Goal: Check status

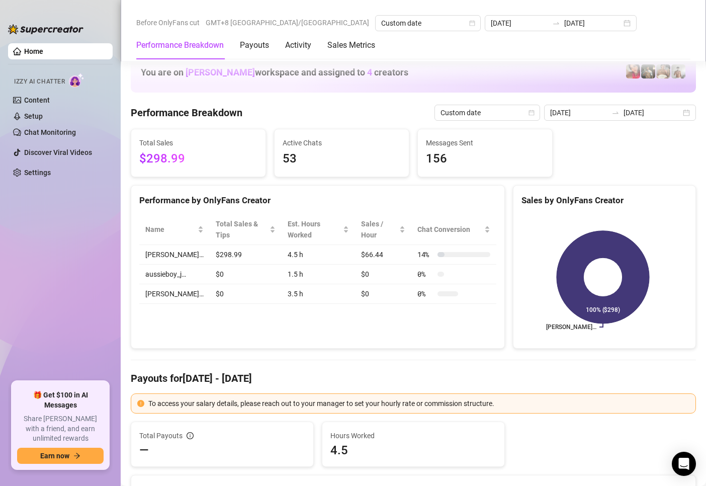
scroll to position [1592, 0]
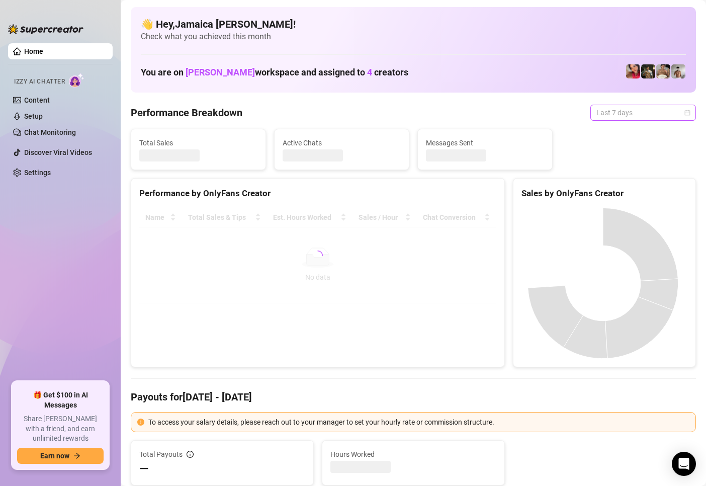
click at [607, 118] on span "Last 7 days" at bounding box center [643, 112] width 94 height 15
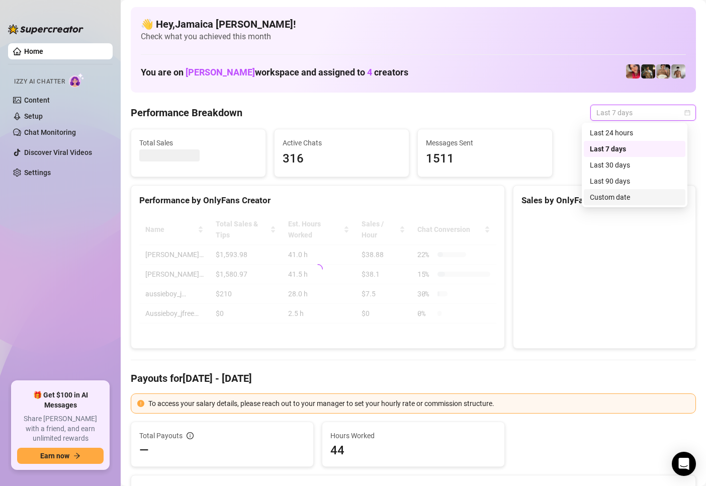
click at [605, 197] on div "Custom date" at bounding box center [635, 197] width 90 height 11
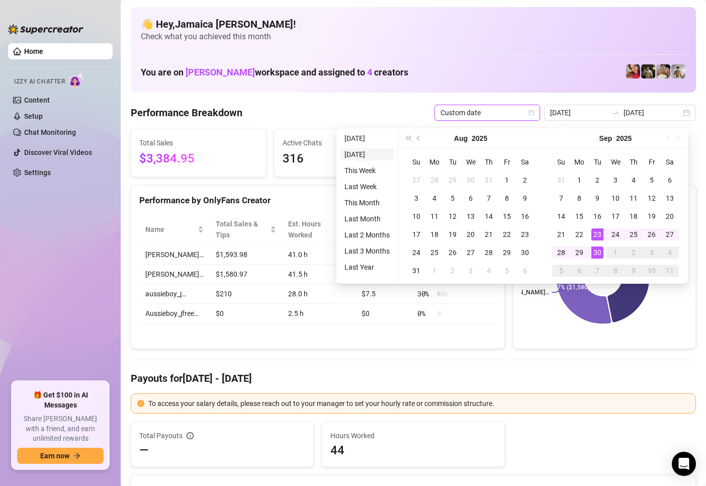
type input "[DATE]"
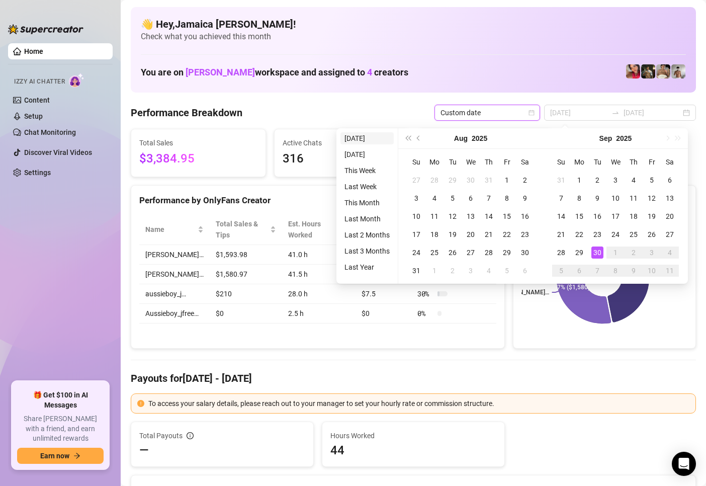
click at [354, 132] on li "[DATE]" at bounding box center [366, 138] width 53 height 12
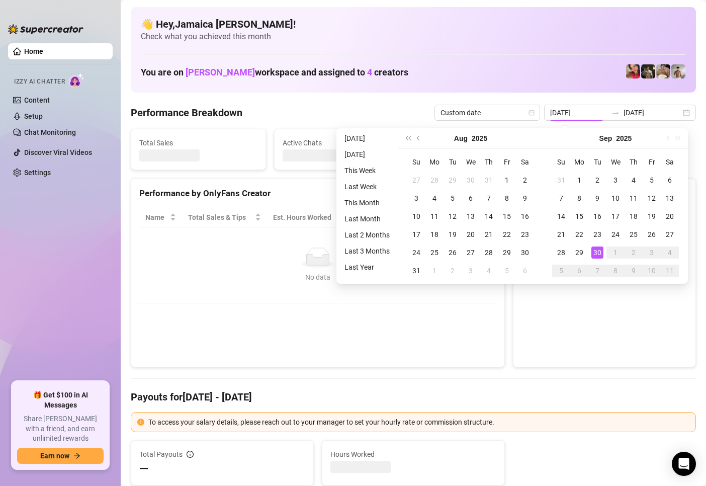
type input "[DATE]"
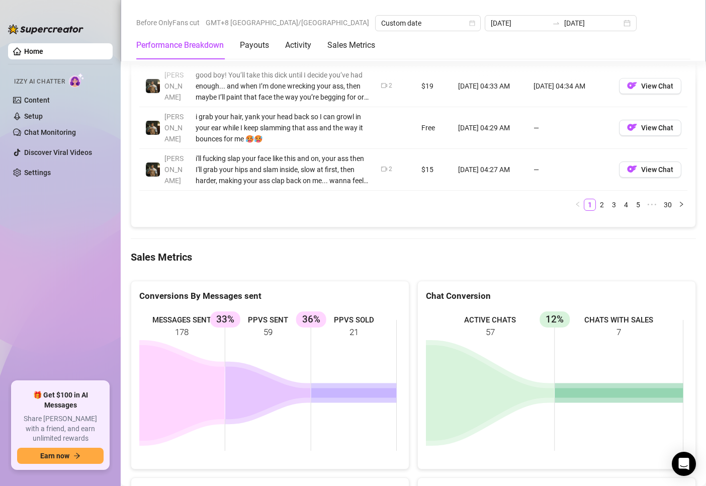
scroll to position [1307, 0]
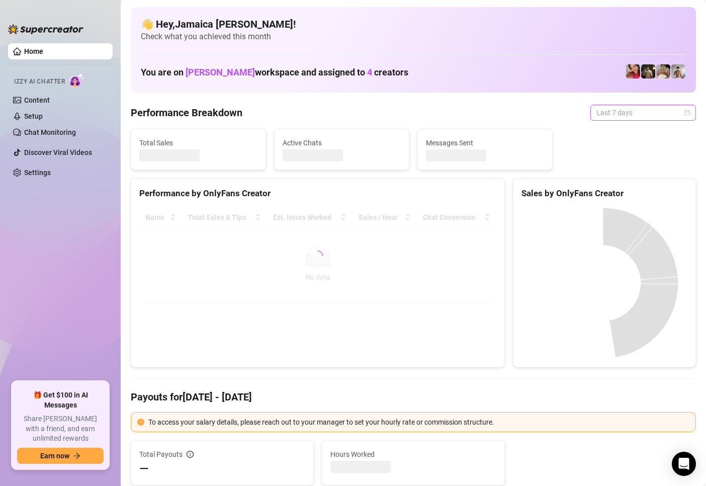
click at [644, 118] on span "Last 7 days" at bounding box center [643, 112] width 94 height 15
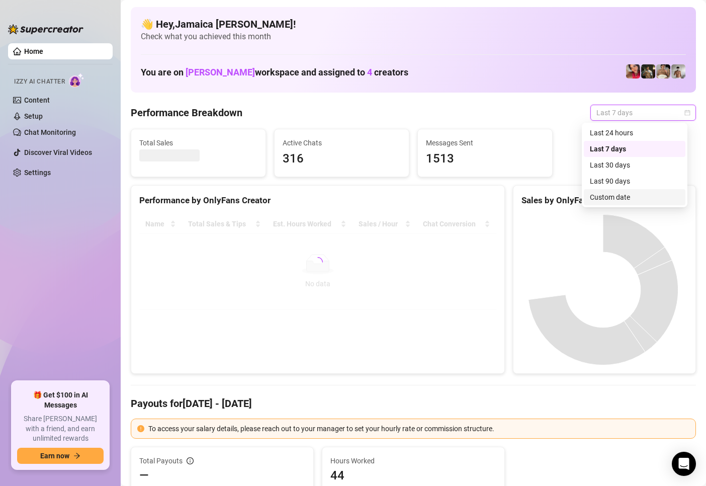
click at [616, 196] on div "Custom date" at bounding box center [635, 197] width 90 height 11
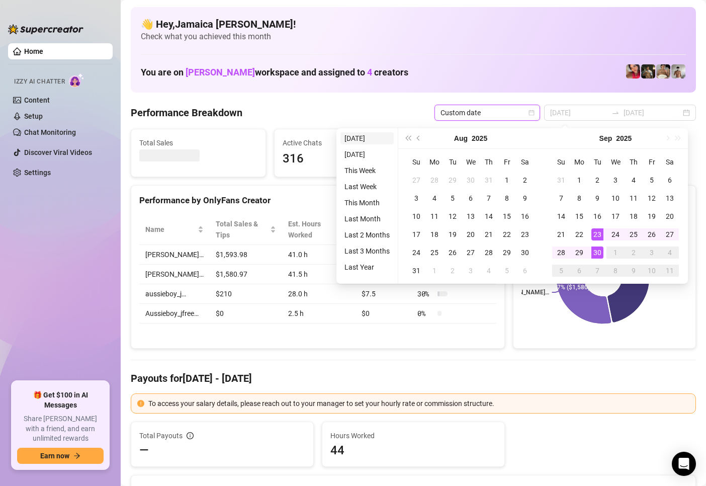
type input "[DATE]"
click at [363, 135] on li "[DATE]" at bounding box center [366, 138] width 53 height 12
type input "[DATE]"
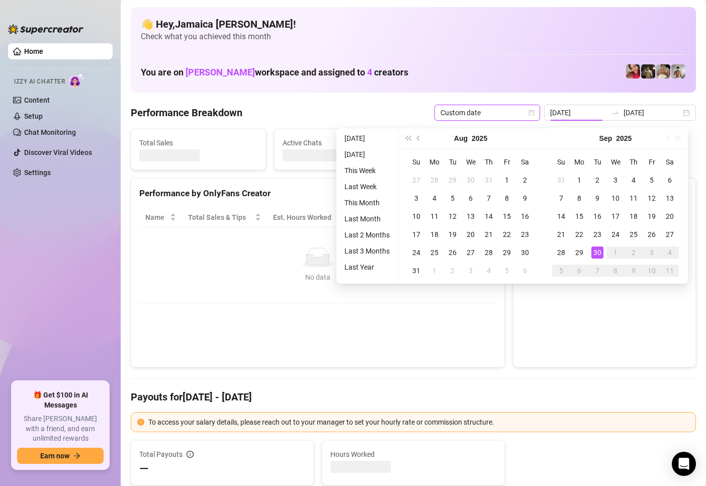
type input "[DATE]"
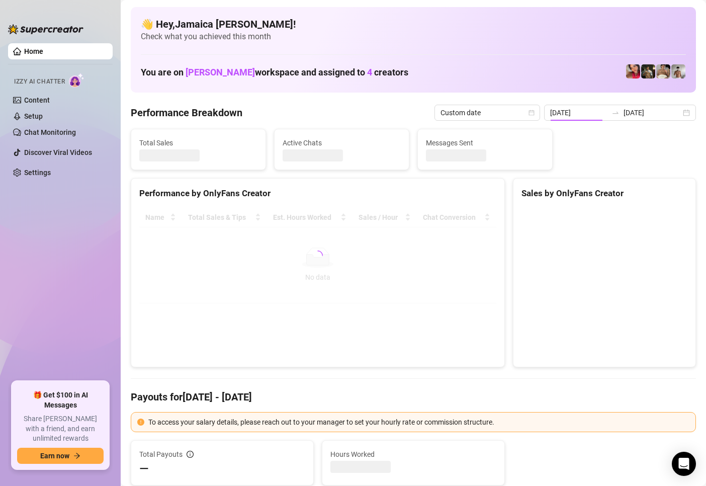
type input "[DATE]"
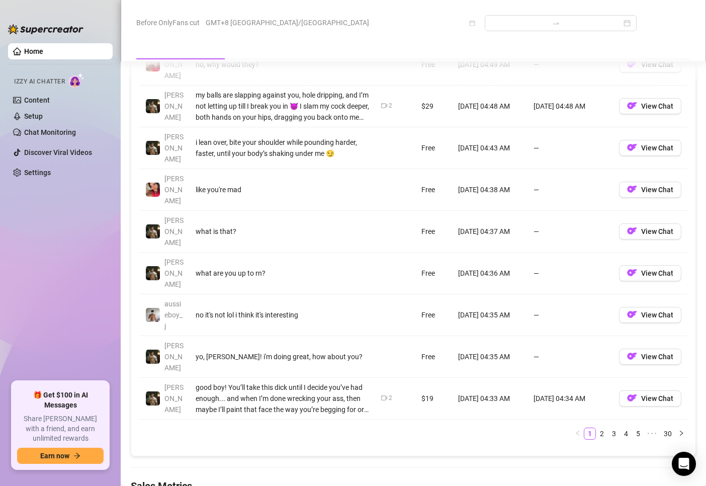
scroll to position [1156, 0]
